Goal: Navigation & Orientation: Find specific page/section

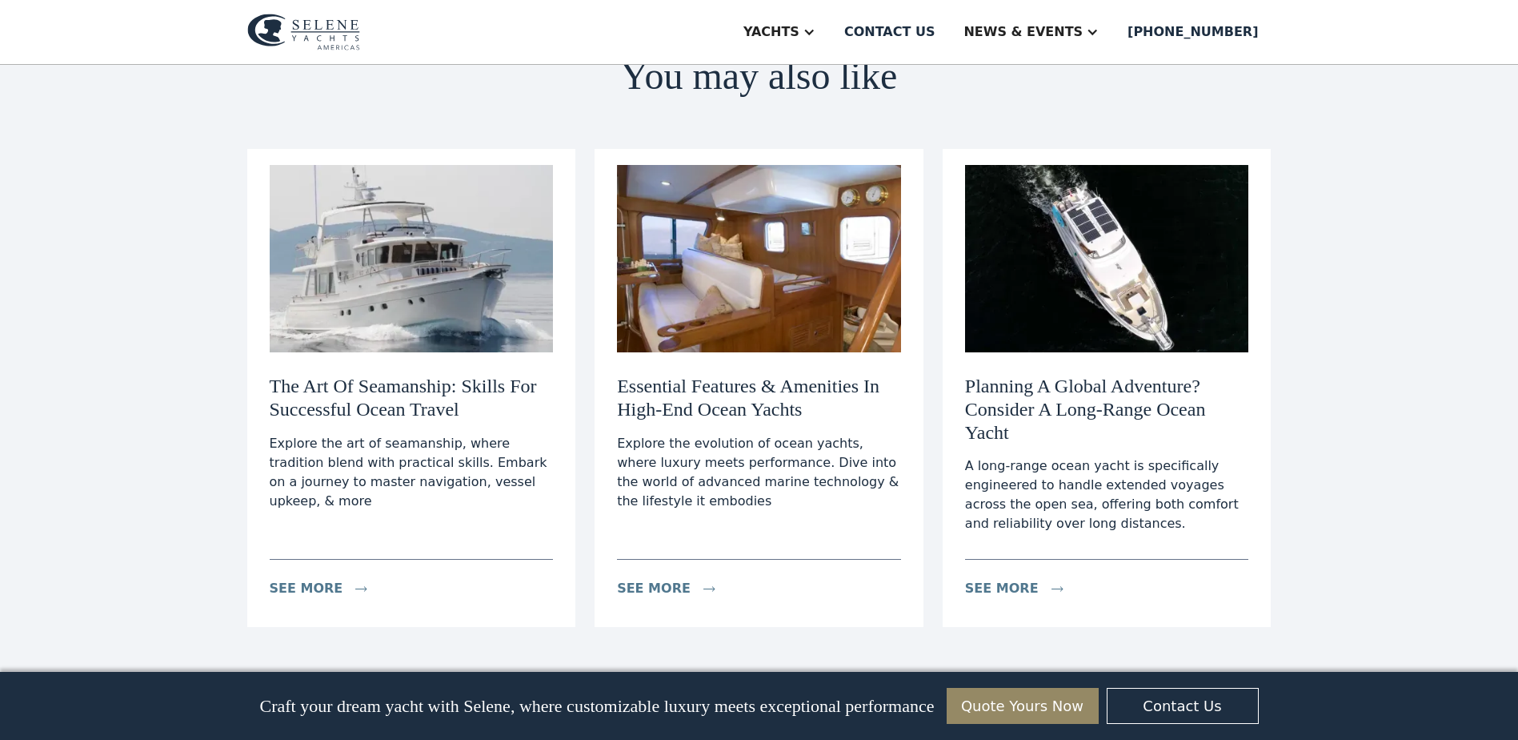
scroll to position [4882, 0]
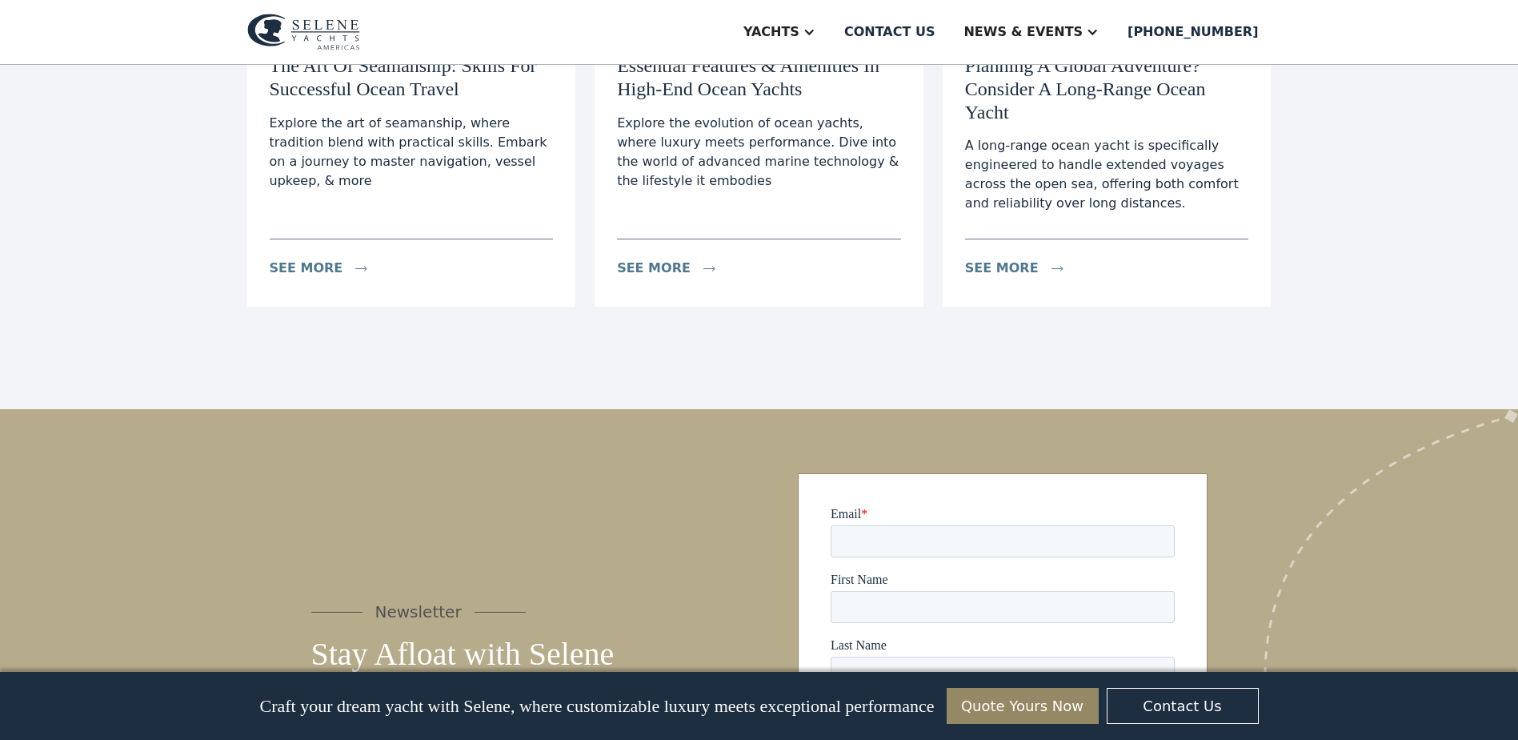
click at [302, 36] on img at bounding box center [303, 32] width 113 height 37
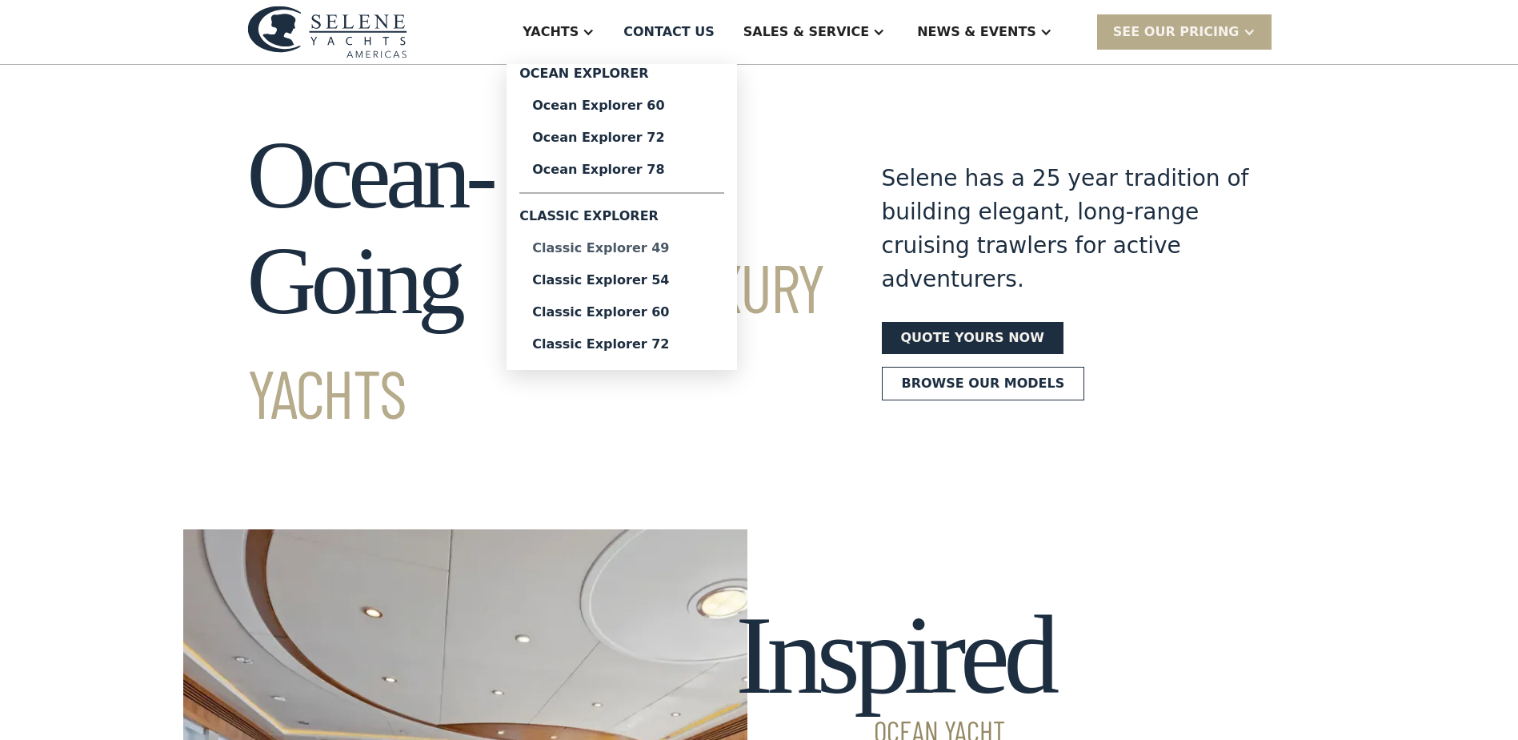
click at [683, 249] on div "Classic Explorer 49" at bounding box center [621, 248] width 179 height 13
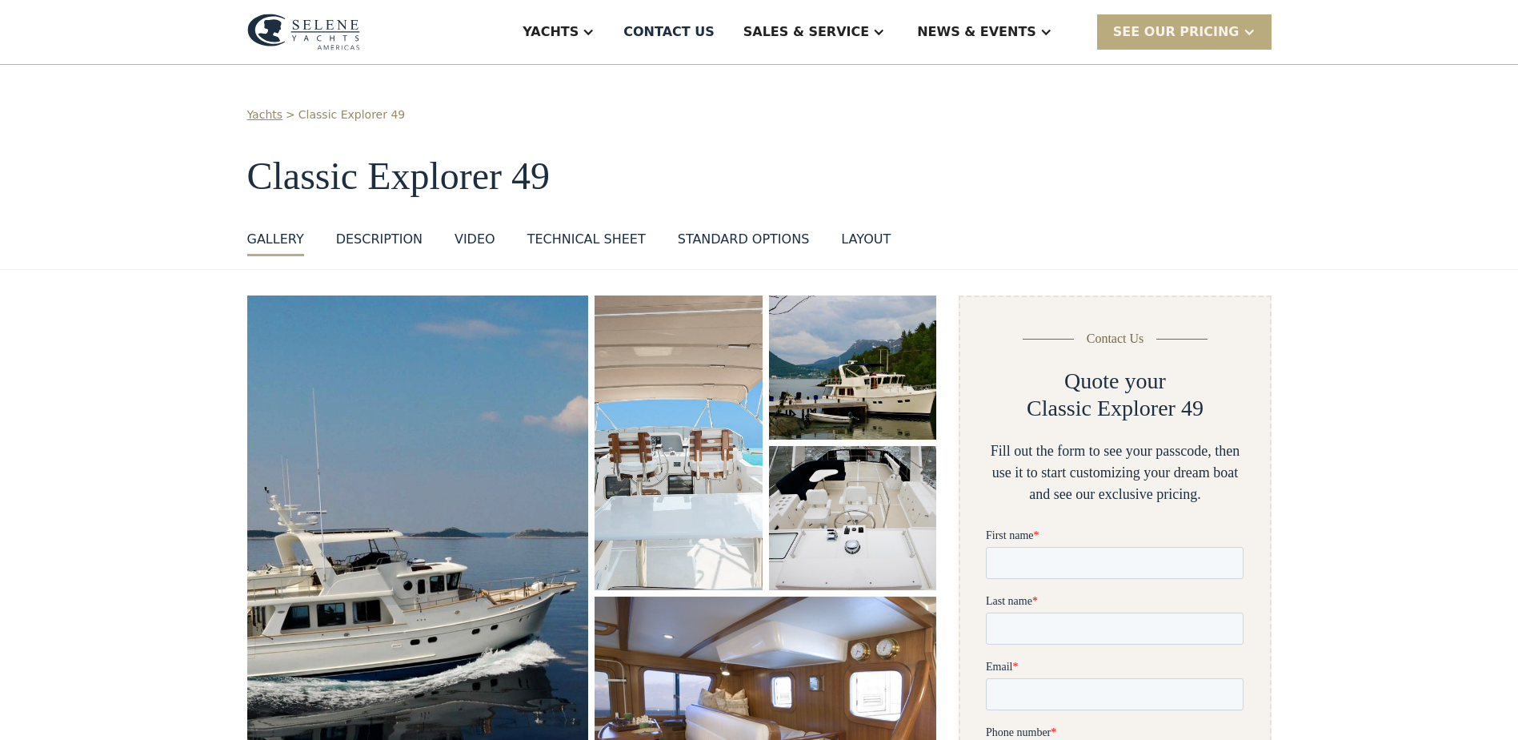
click at [1254, 32] on div at bounding box center [1249, 32] width 13 height 13
click at [927, 90] on div "Yachts > Classic Explorer 49 Classic Explorer 49 GALLERY GALLERY VIRTUAL TOUR D…" at bounding box center [759, 167] width 1518 height 205
